Goal: Task Accomplishment & Management: Manage account settings

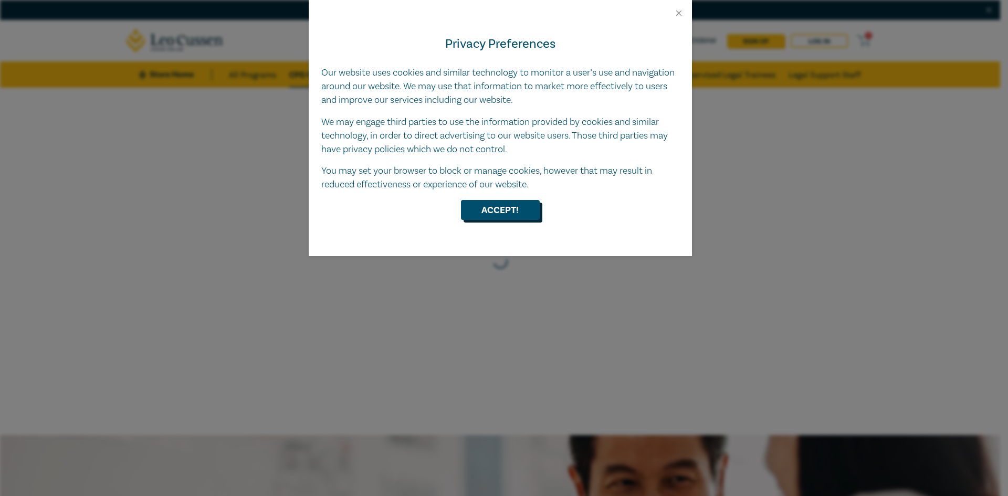
click at [481, 217] on button "Accept!" at bounding box center [500, 210] width 79 height 20
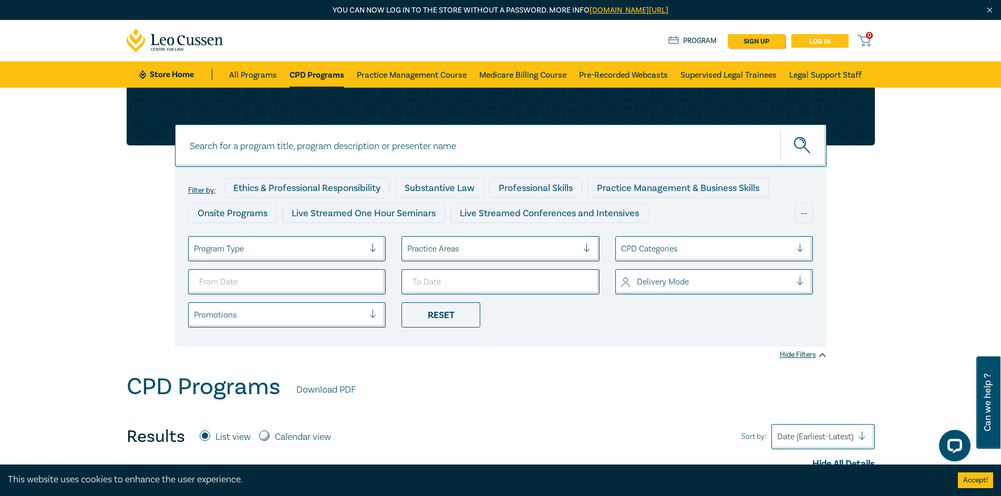
click at [835, 45] on link "Log in" at bounding box center [819, 41] width 57 height 14
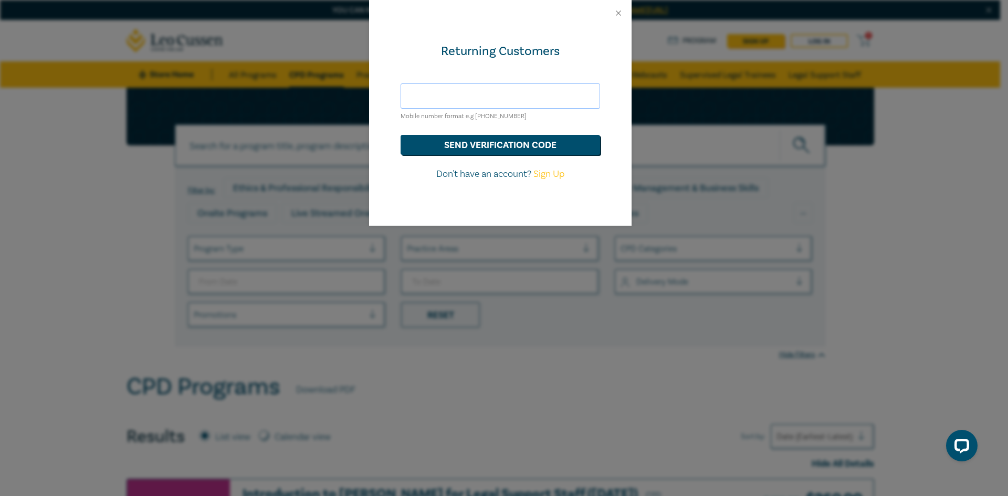
click at [476, 90] on input "text" at bounding box center [501, 96] width 200 height 25
type input "[PERSON_NAME][EMAIL_ADDRESS][DOMAIN_NAME]"
click at [401, 135] on button "send verification code" at bounding box center [501, 145] width 200 height 20
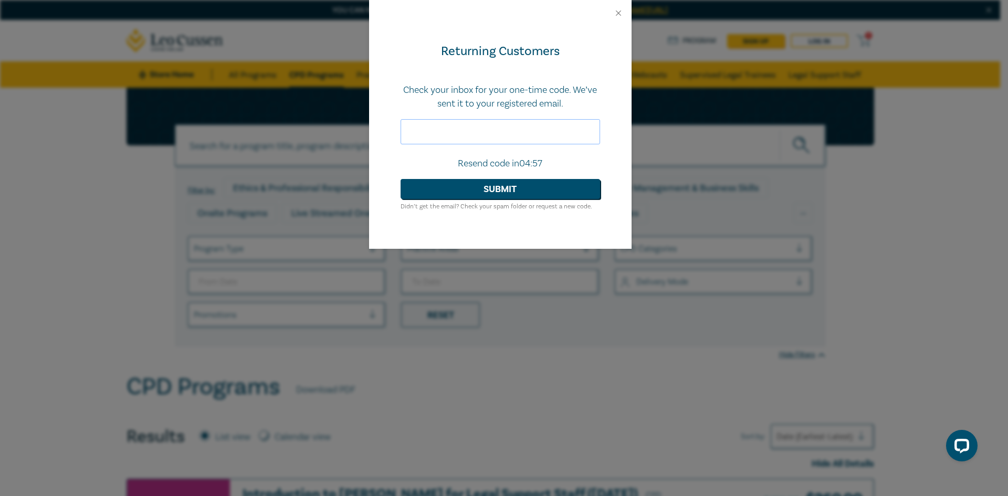
click at [456, 128] on input "text" at bounding box center [501, 131] width 200 height 25
click at [451, 129] on input "text" at bounding box center [501, 131] width 200 height 25
type input "068857"
click at [401, 179] on button "Submit" at bounding box center [501, 189] width 200 height 20
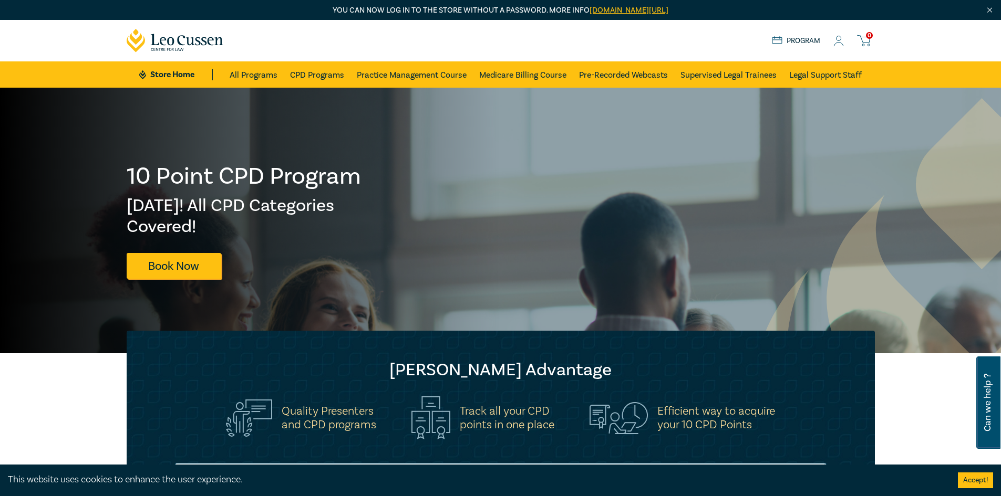
click at [840, 43] on icon at bounding box center [838, 45] width 9 height 4
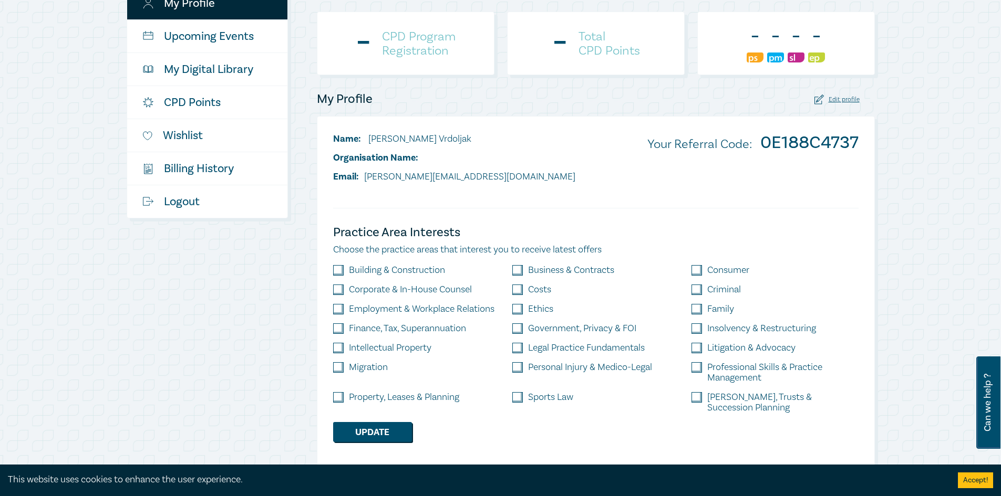
scroll to position [210, 0]
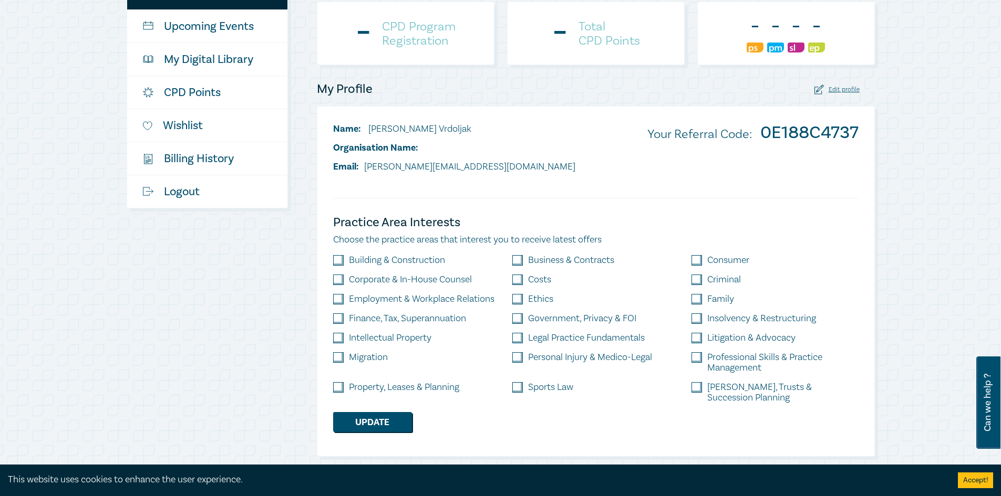
click at [583, 27] on h4 "Total CPD Points" at bounding box center [608, 33] width 61 height 28
click at [175, 93] on link "CPD Points" at bounding box center [207, 92] width 160 height 33
